Goal: Task Accomplishment & Management: Manage account settings

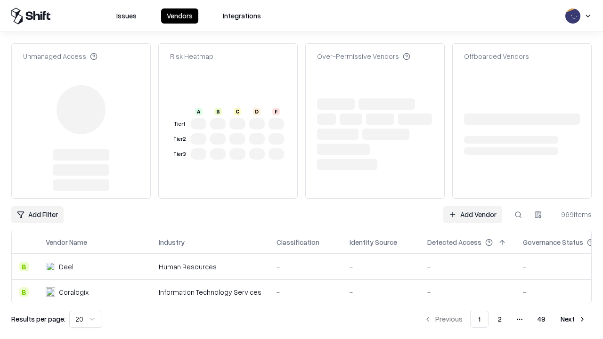
click at [473, 206] on link "Add Vendor" at bounding box center [472, 214] width 59 height 17
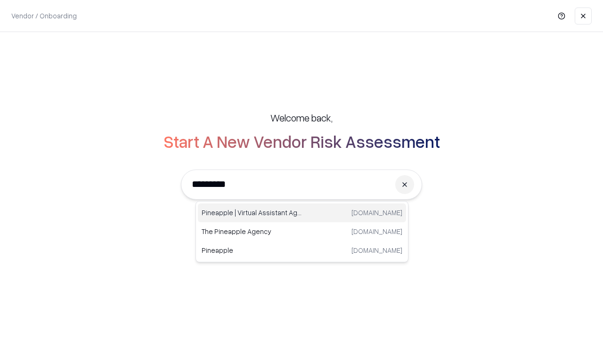
click at [302, 213] on div "Pineapple | Virtual Assistant Agency trypineapple.com" at bounding box center [302, 213] width 208 height 19
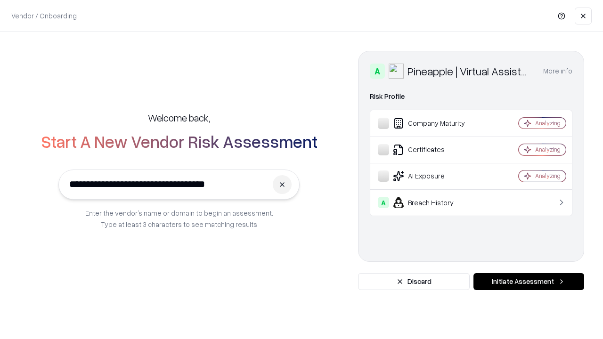
type input "**********"
click at [529, 282] on button "Initiate Assessment" at bounding box center [529, 281] width 111 height 17
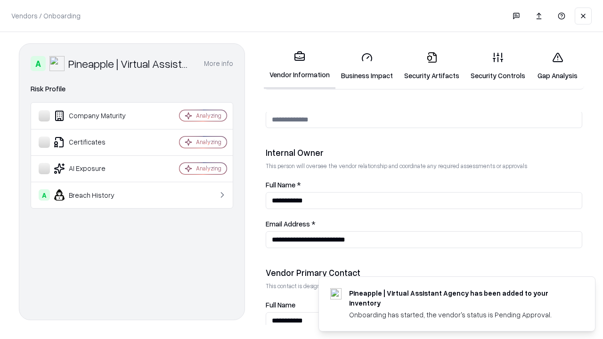
scroll to position [488, 0]
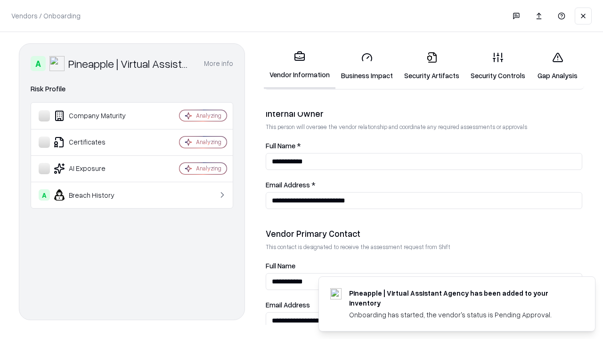
click at [367, 66] on link "Business Impact" at bounding box center [367, 66] width 63 height 44
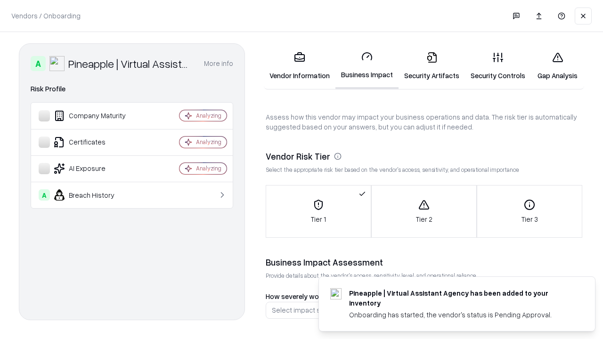
click at [432, 66] on link "Security Artifacts" at bounding box center [432, 66] width 66 height 44
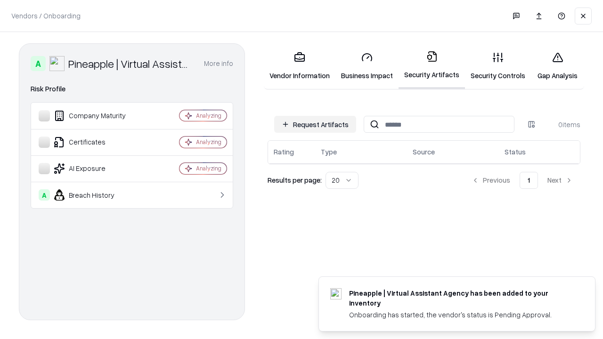
click at [315, 124] on button "Request Artifacts" at bounding box center [315, 124] width 82 height 17
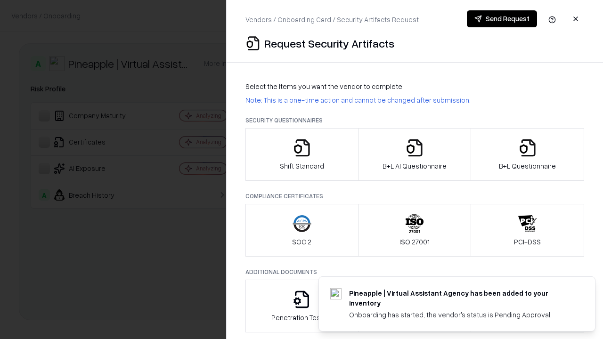
click at [302, 155] on icon "button" at bounding box center [302, 148] width 19 height 19
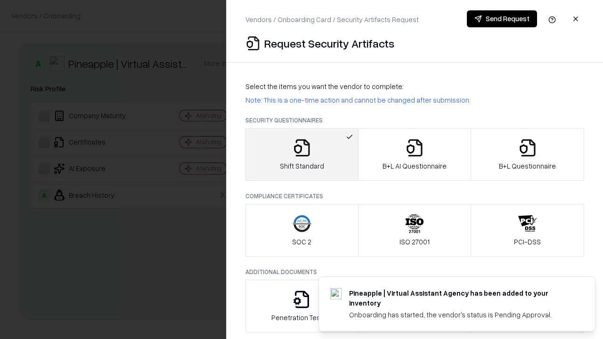
click at [502, 19] on button "Send Request" at bounding box center [502, 18] width 70 height 17
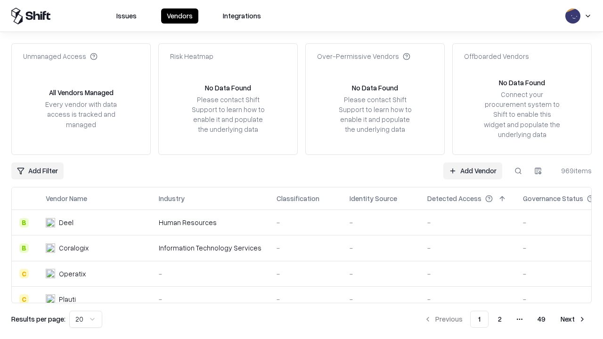
click at [518, 171] on button at bounding box center [518, 171] width 17 height 17
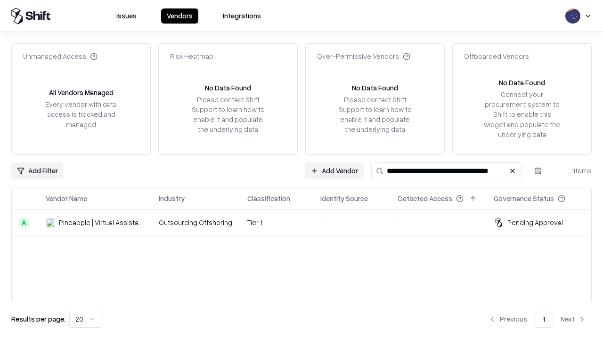
type input "**********"
click at [307, 222] on td "Tier 1" at bounding box center [276, 222] width 73 height 25
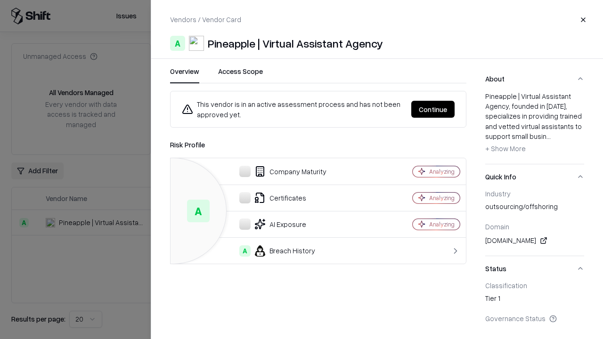
click at [433, 109] on button "Continue" at bounding box center [432, 109] width 43 height 17
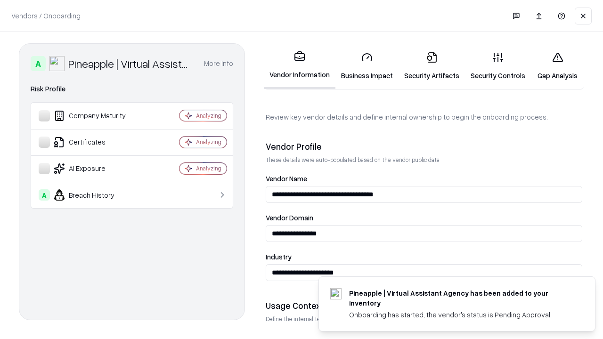
click at [432, 66] on link "Security Artifacts" at bounding box center [432, 66] width 66 height 44
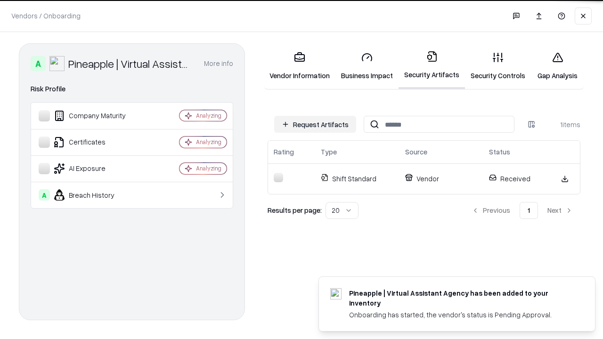
click at [558, 66] on link "Gap Analysis" at bounding box center [557, 66] width 53 height 44
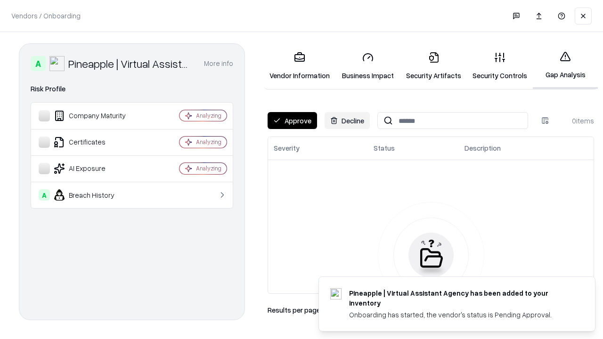
click at [292, 121] on button "Approve" at bounding box center [292, 120] width 49 height 17
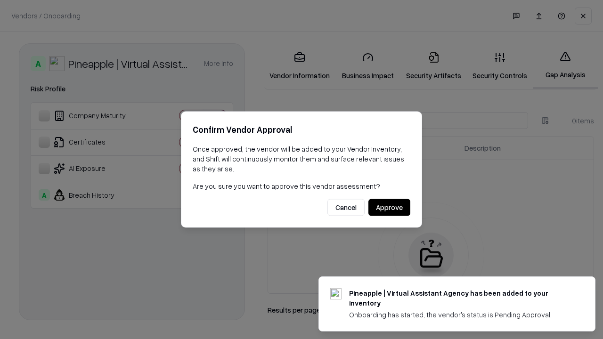
click at [389, 207] on button "Approve" at bounding box center [390, 207] width 42 height 17
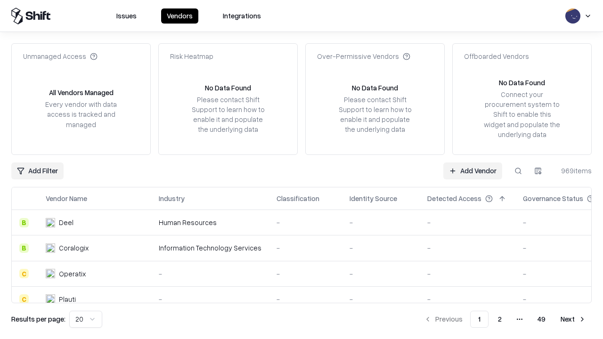
type input "**********"
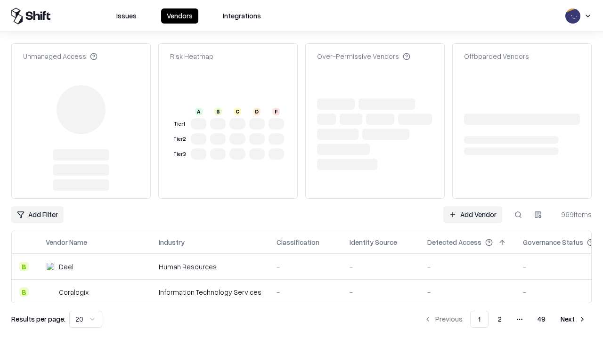
click at [473, 206] on link "Add Vendor" at bounding box center [472, 214] width 59 height 17
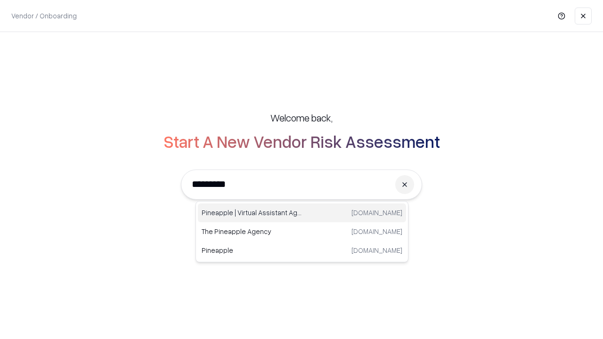
click at [302, 213] on div "Pineapple | Virtual Assistant Agency [DOMAIN_NAME]" at bounding box center [302, 213] width 208 height 19
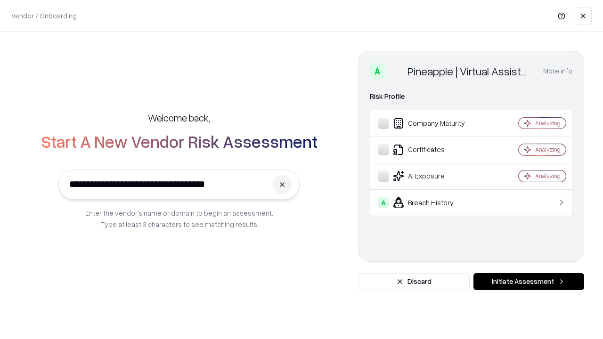
type input "**********"
click at [529, 282] on button "Initiate Assessment" at bounding box center [529, 281] width 111 height 17
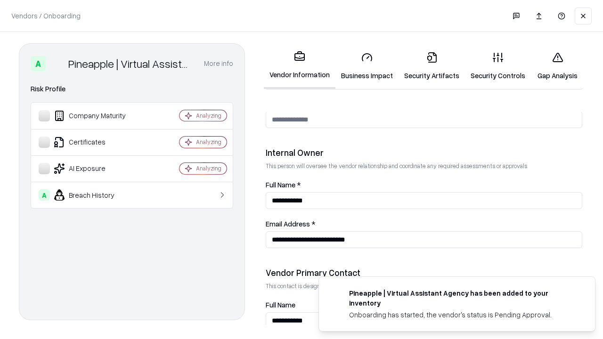
scroll to position [488, 0]
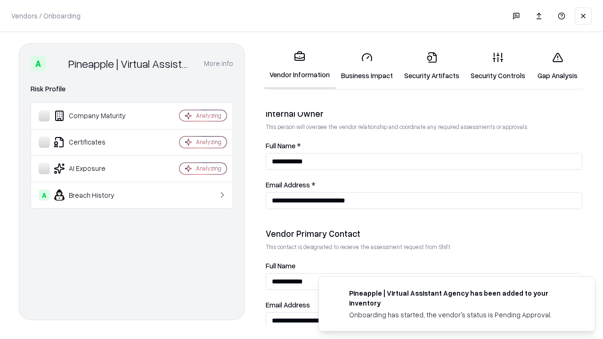
click at [558, 66] on link "Gap Analysis" at bounding box center [557, 66] width 53 height 44
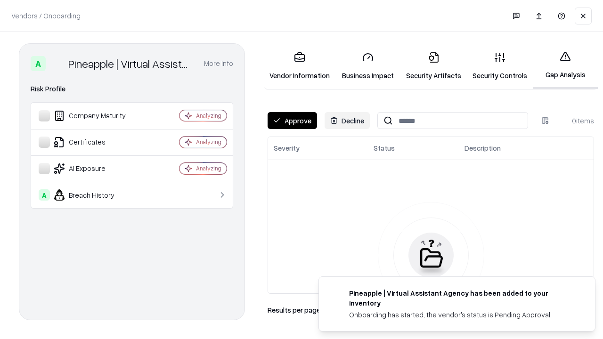
click at [292, 121] on button "Approve" at bounding box center [292, 120] width 49 height 17
